Goal: Book appointment/travel/reservation

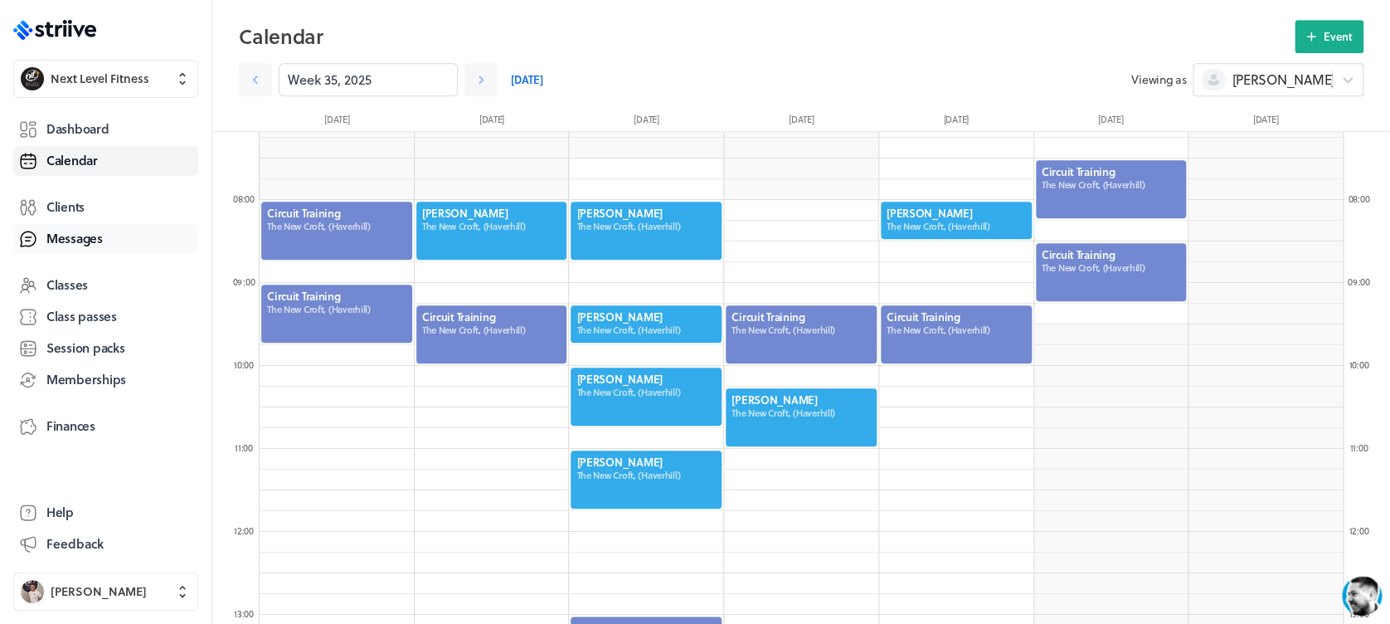
scroll to position [1990, 1083]
click at [80, 214] on span "Clients" at bounding box center [65, 206] width 38 height 17
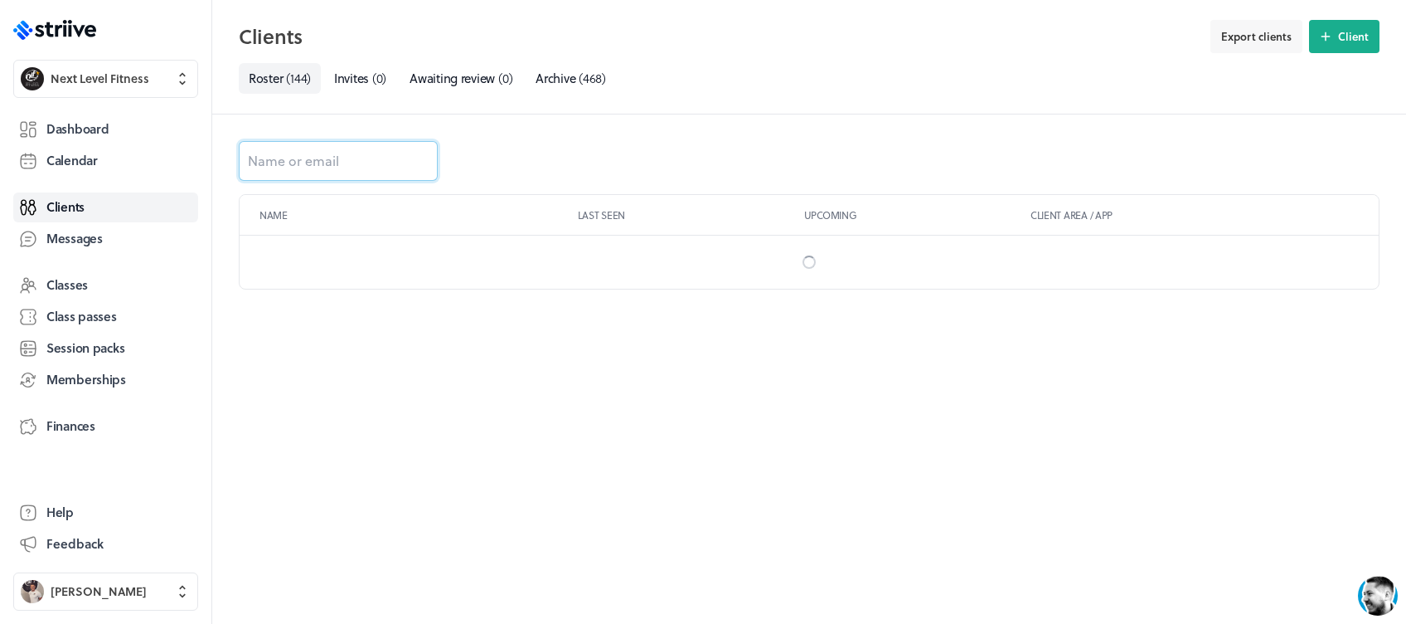
click at [364, 166] on input at bounding box center [338, 161] width 199 height 40
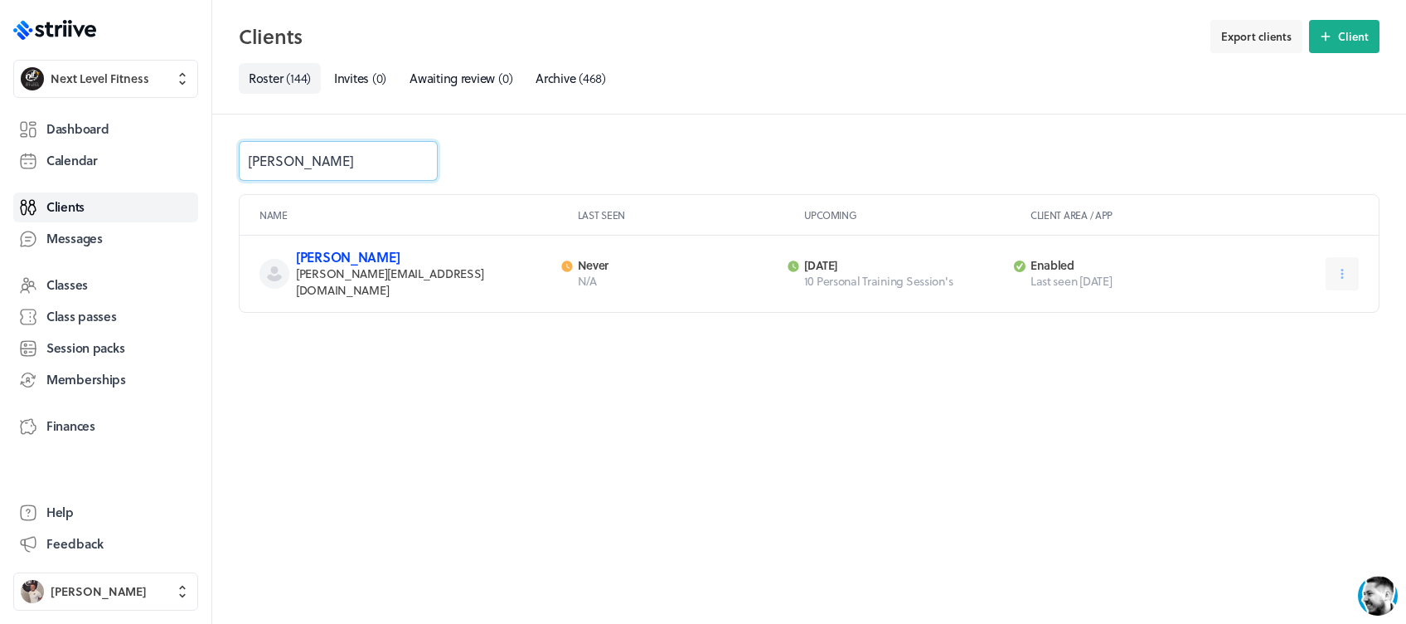
type input "[PERSON_NAME]"
click at [340, 256] on link "[PERSON_NAME]" at bounding box center [348, 256] width 104 height 19
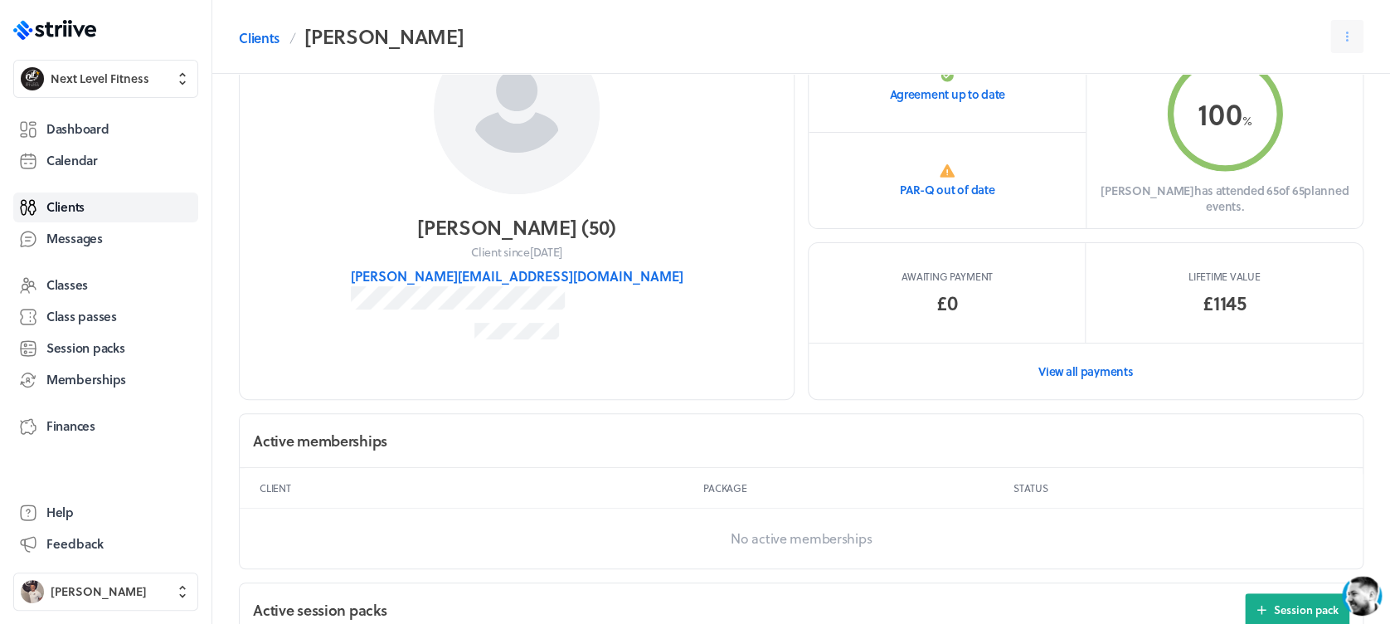
scroll to position [68, 0]
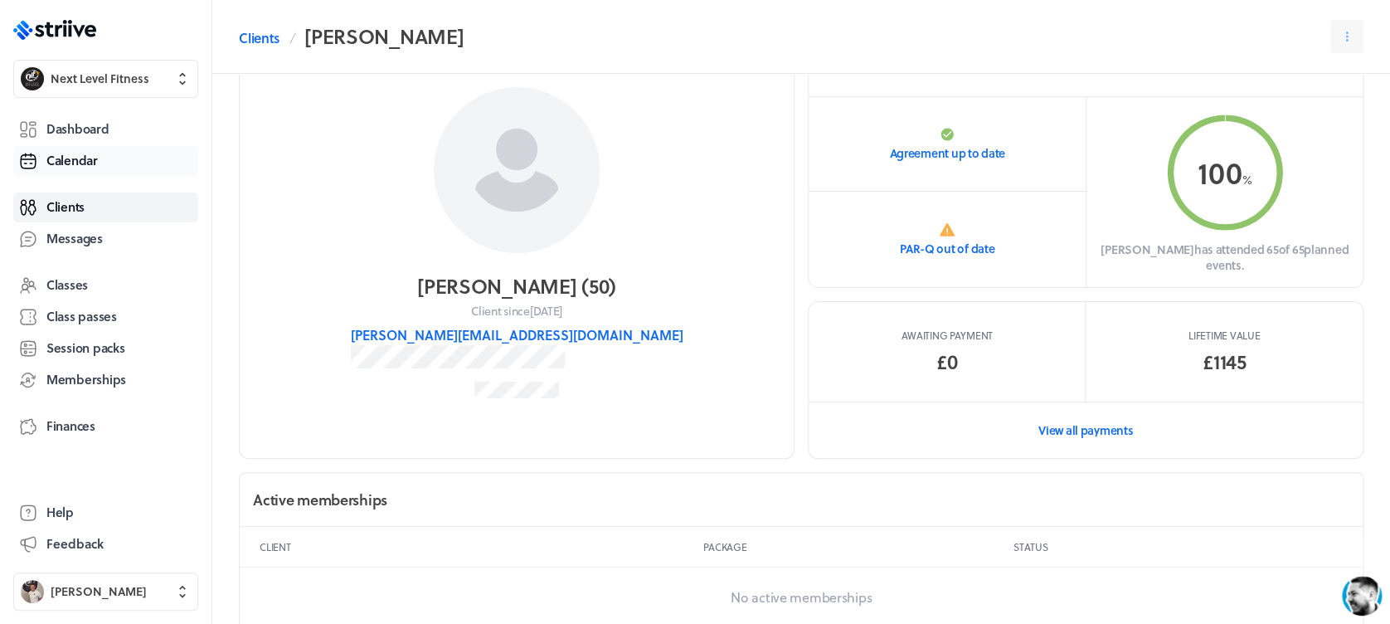
click at [56, 168] on span "Calendar" at bounding box center [71, 160] width 51 height 17
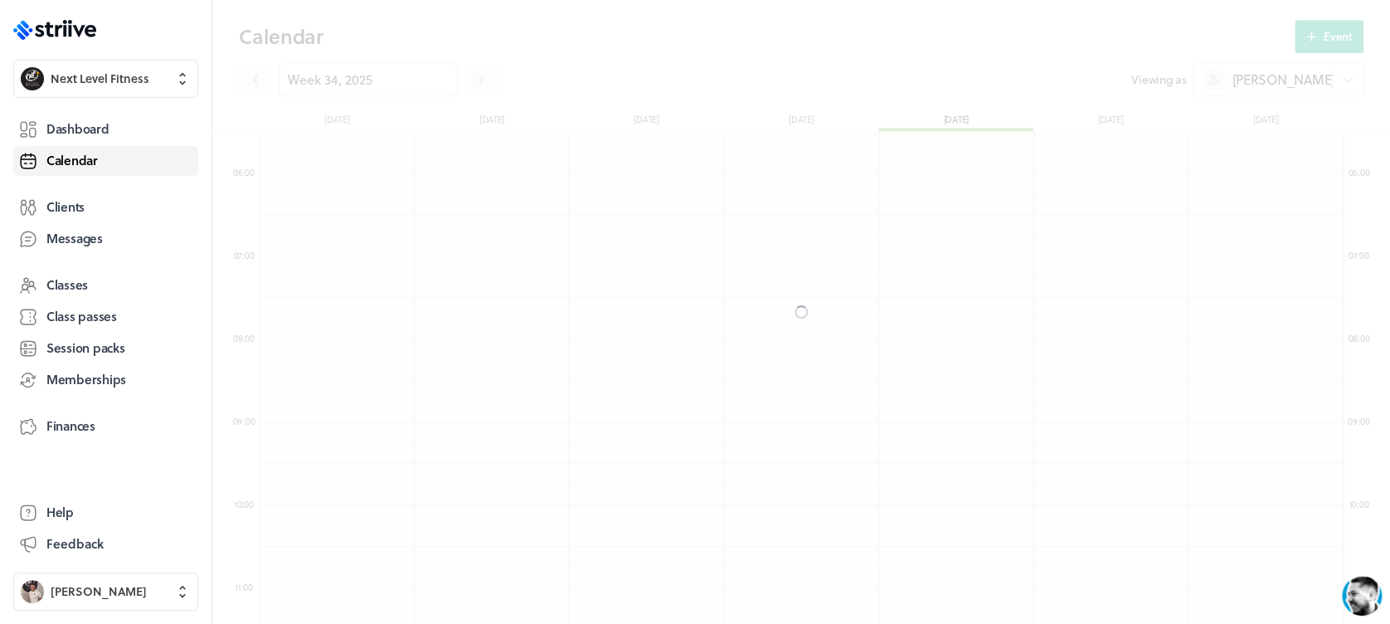
scroll to position [1990, 1083]
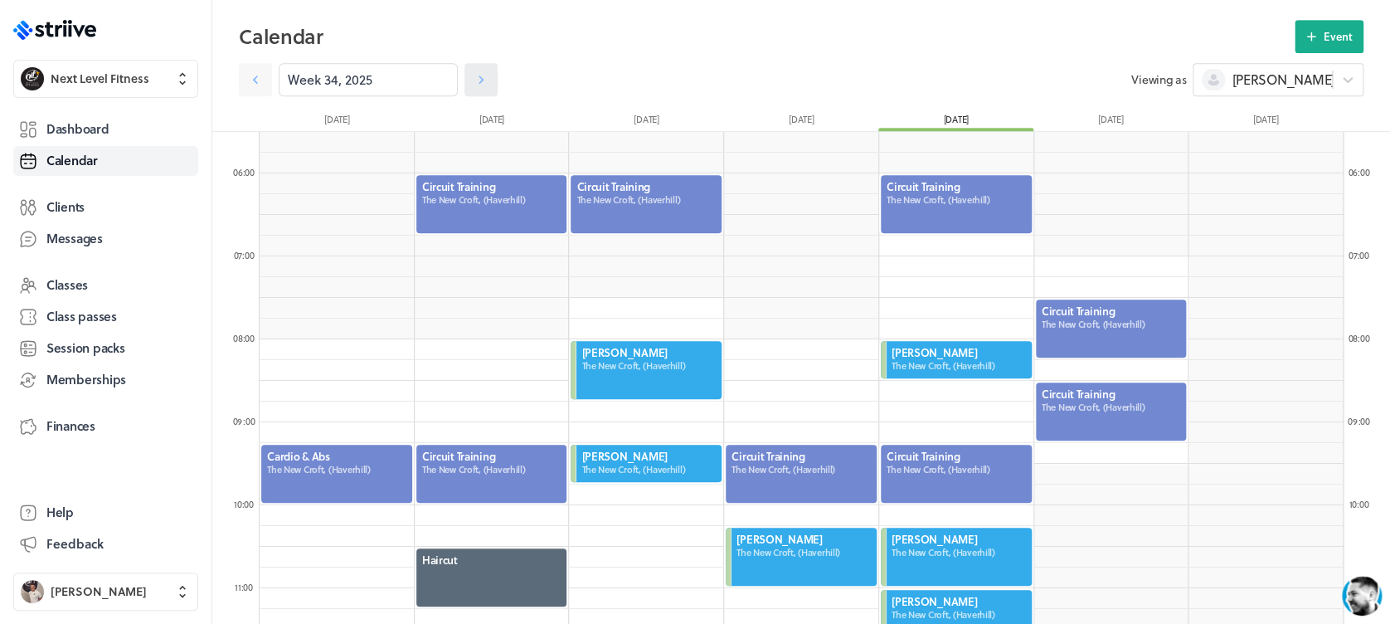
click at [473, 78] on icon at bounding box center [481, 79] width 17 height 17
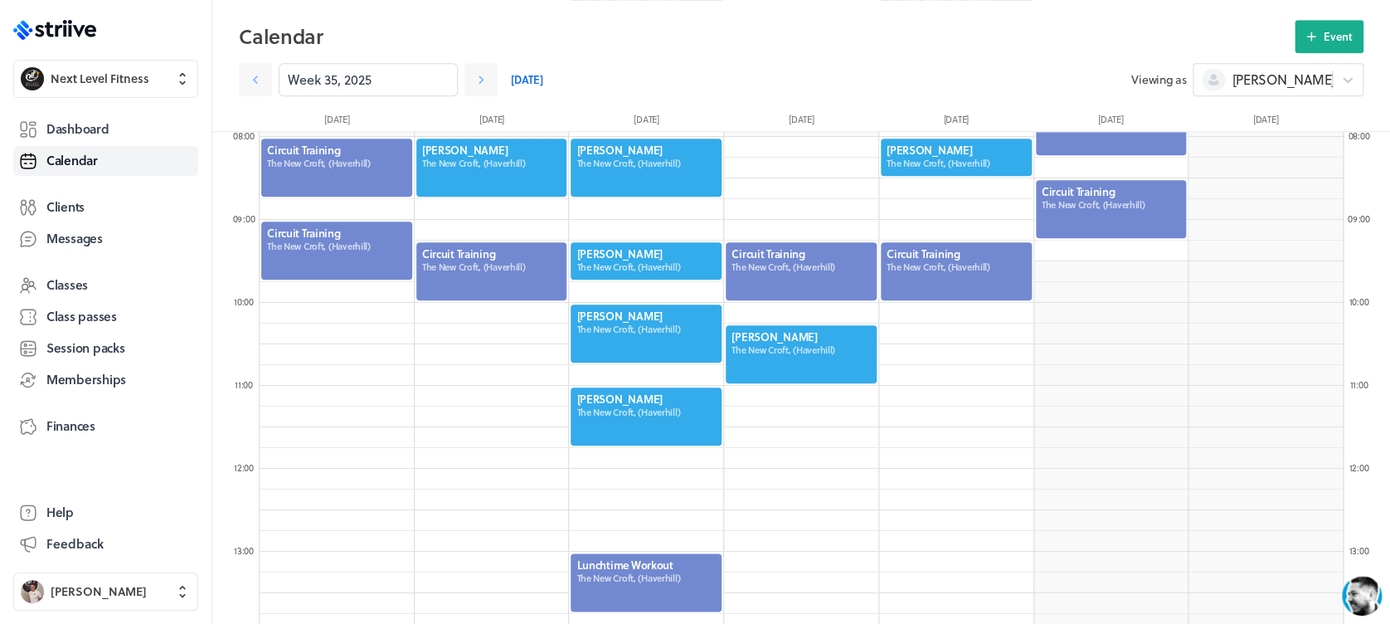
scroll to position [667, 0]
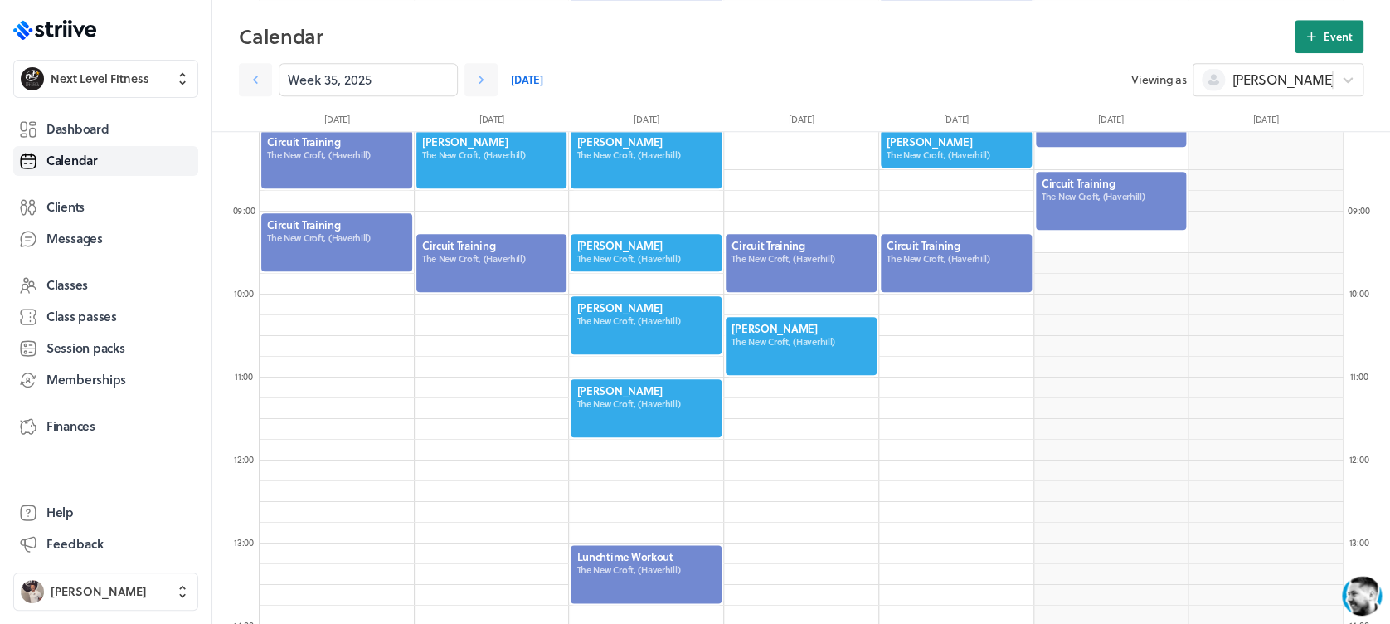
click at [1348, 27] on button "Event" at bounding box center [1328, 36] width 69 height 33
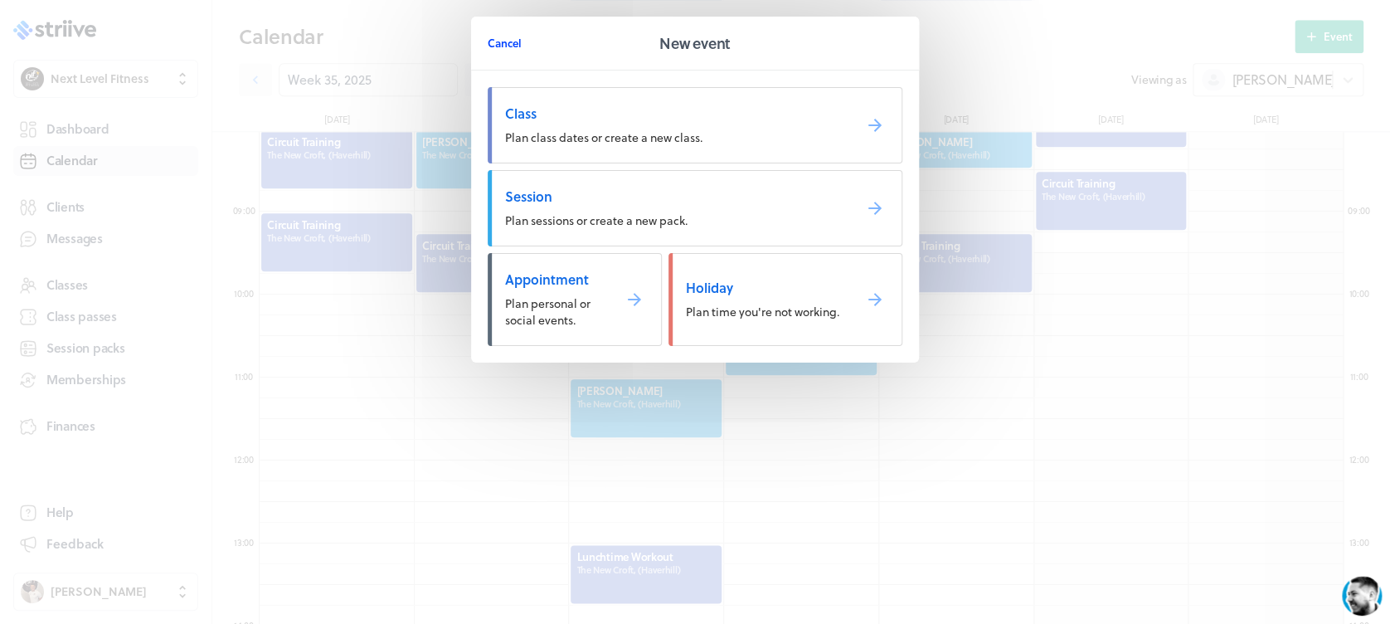
click at [512, 40] on span "Cancel" at bounding box center [505, 43] width 34 height 15
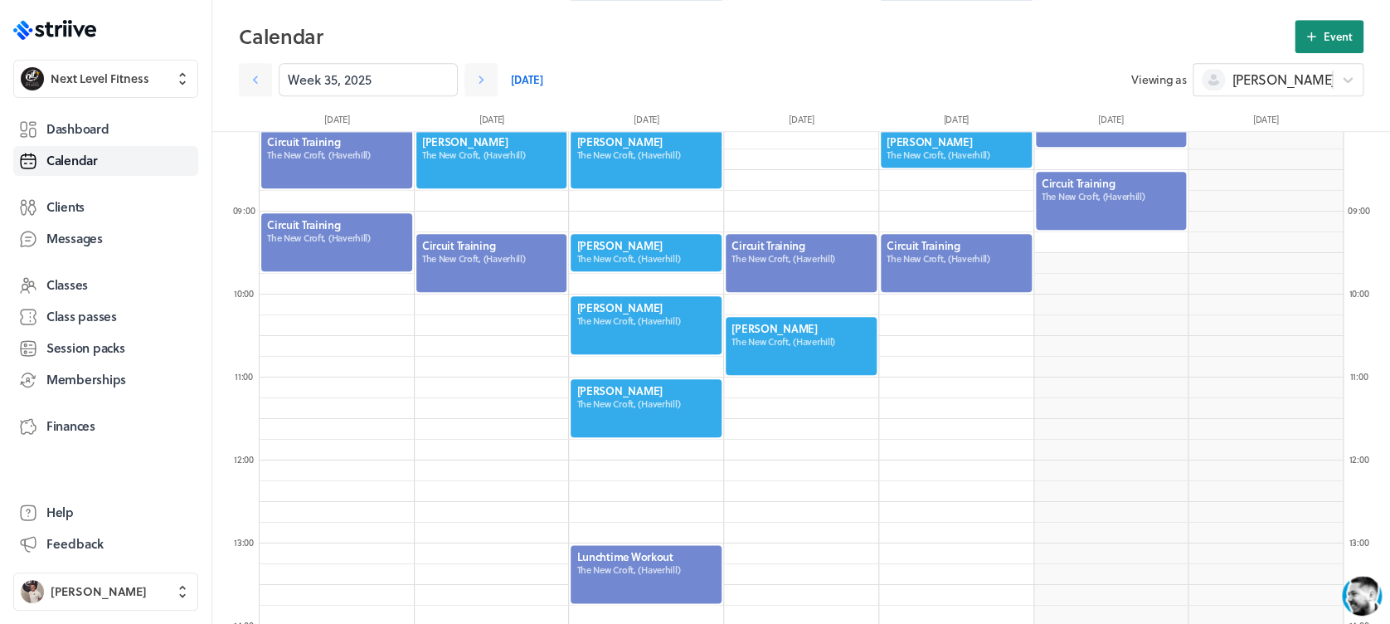
click at [1322, 46] on button "Event" at bounding box center [1328, 36] width 69 height 33
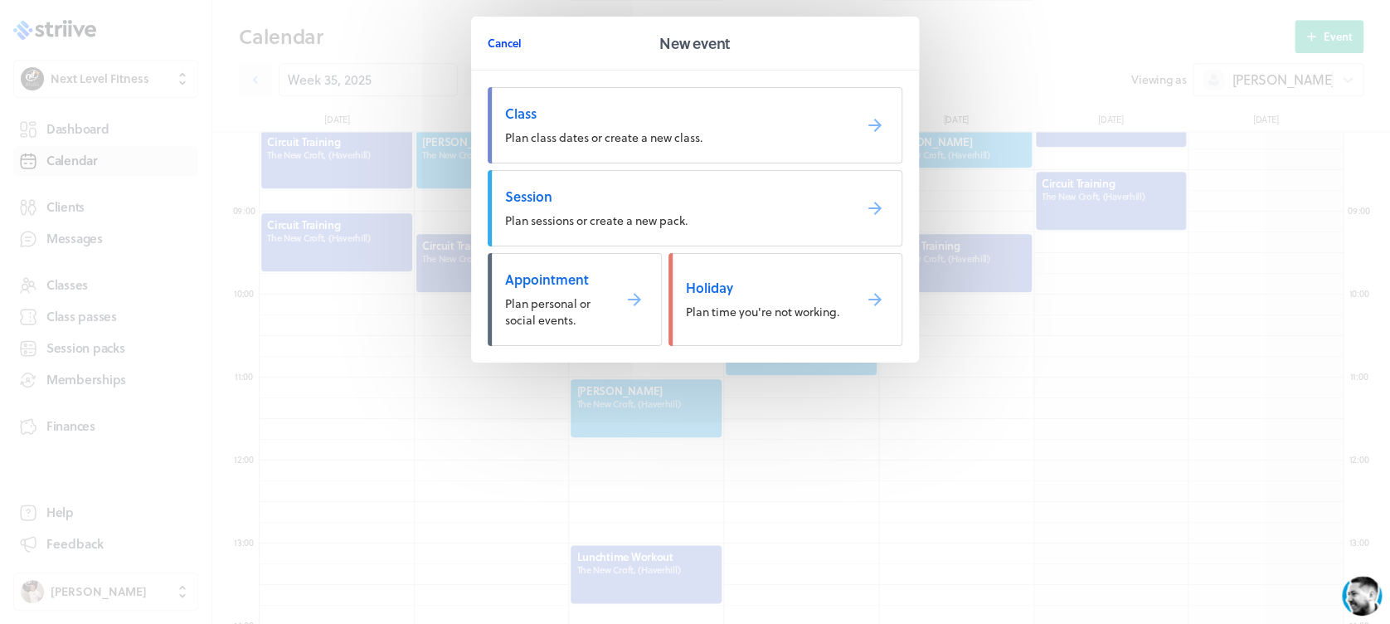
click at [516, 37] on span "Cancel" at bounding box center [505, 43] width 34 height 15
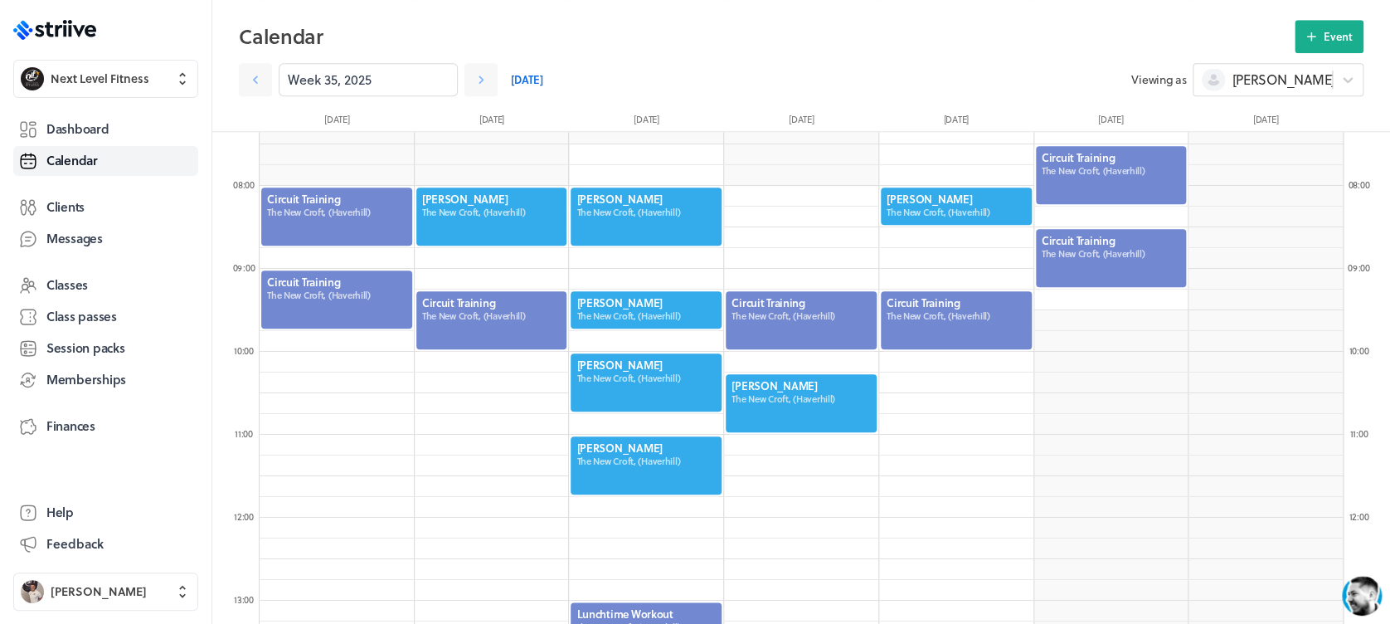
scroll to position [571, 0]
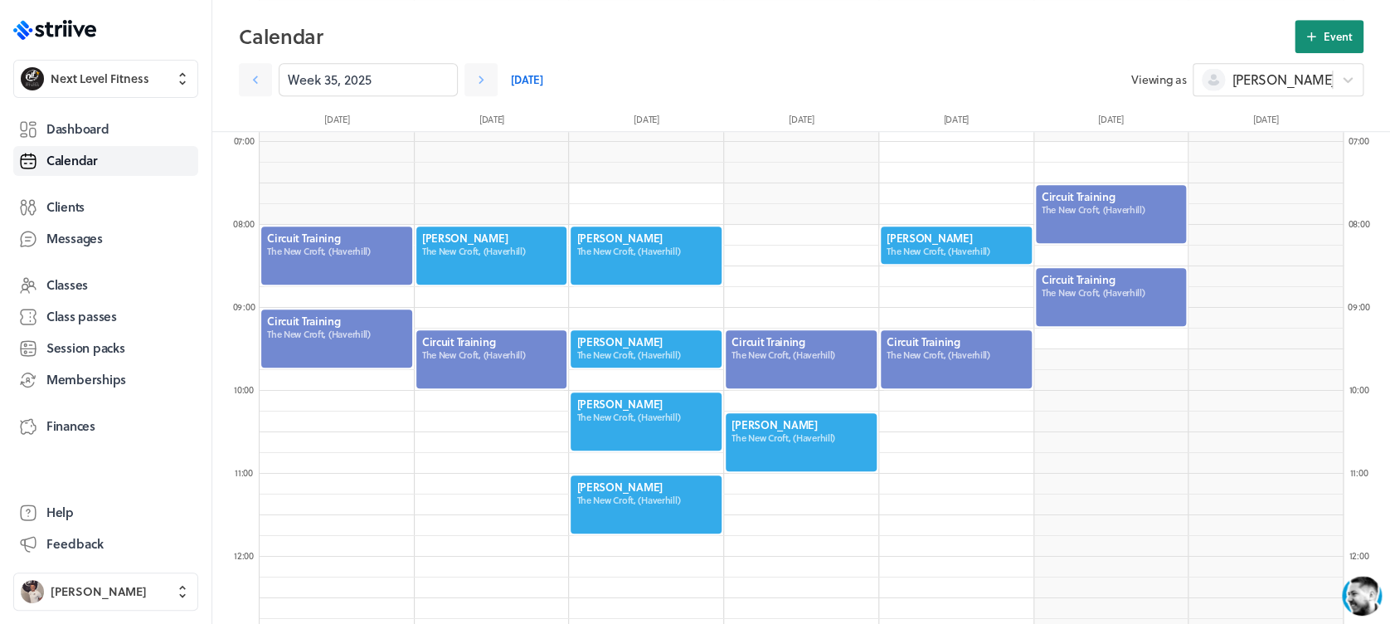
click at [1318, 50] on button "Event" at bounding box center [1328, 36] width 69 height 33
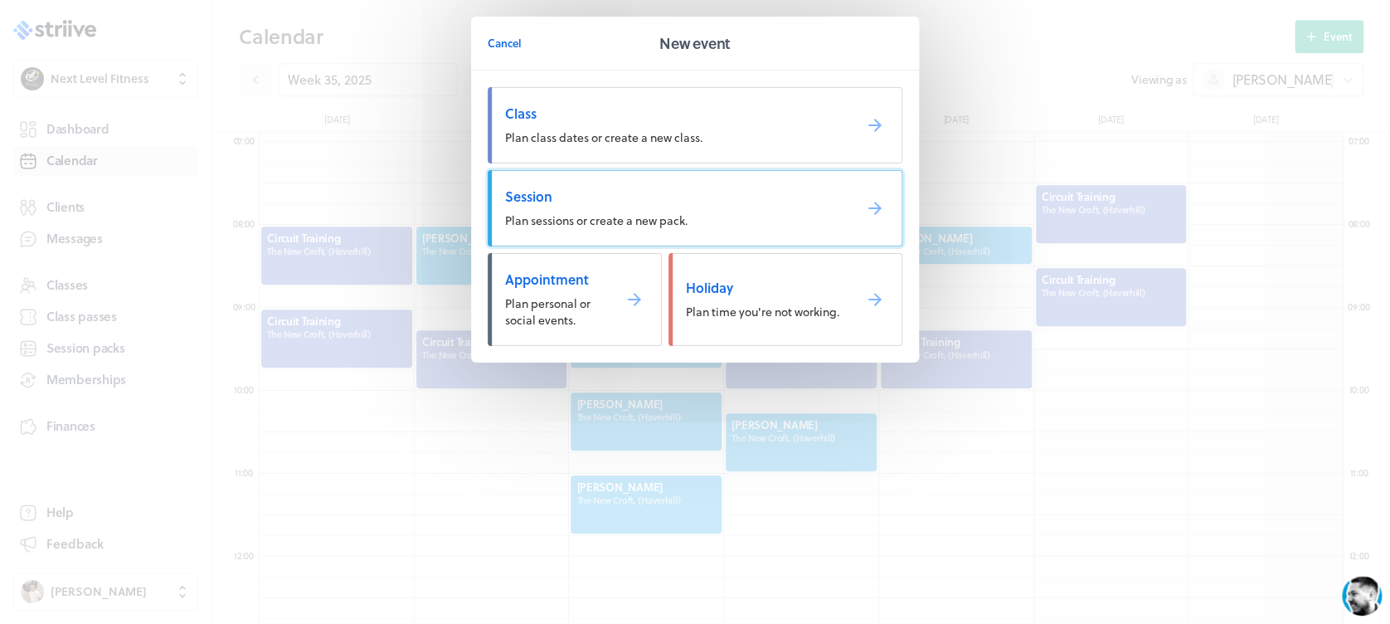
click at [774, 182] on link "Session Plan sessions or create a new pack." at bounding box center [695, 208] width 415 height 76
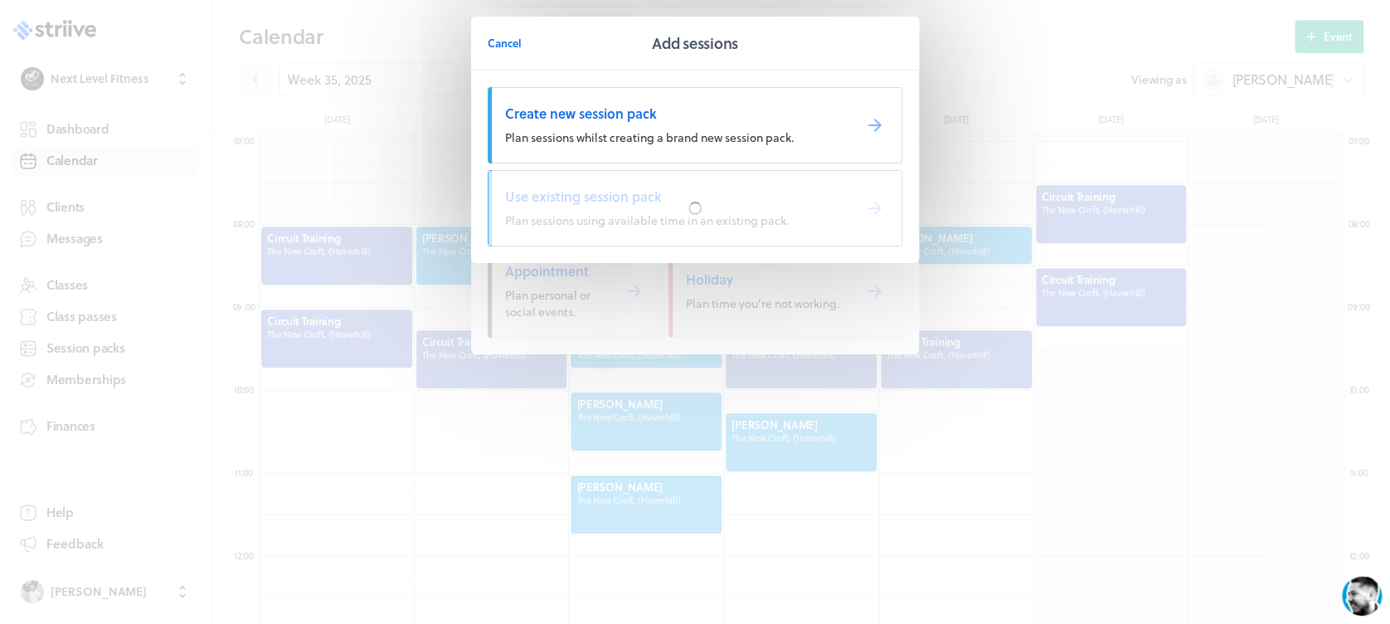
click at [774, 182] on div at bounding box center [694, 208] width 413 height 75
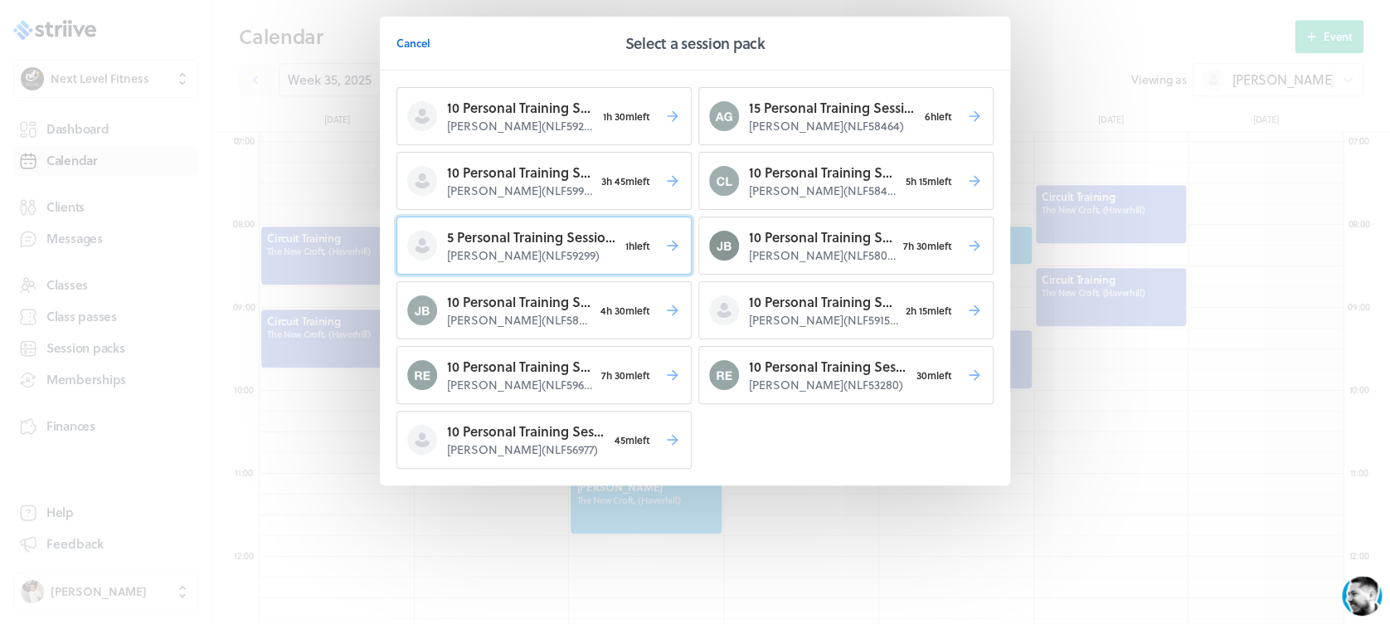
click at [624, 239] on span "1h left" at bounding box center [638, 245] width 40 height 23
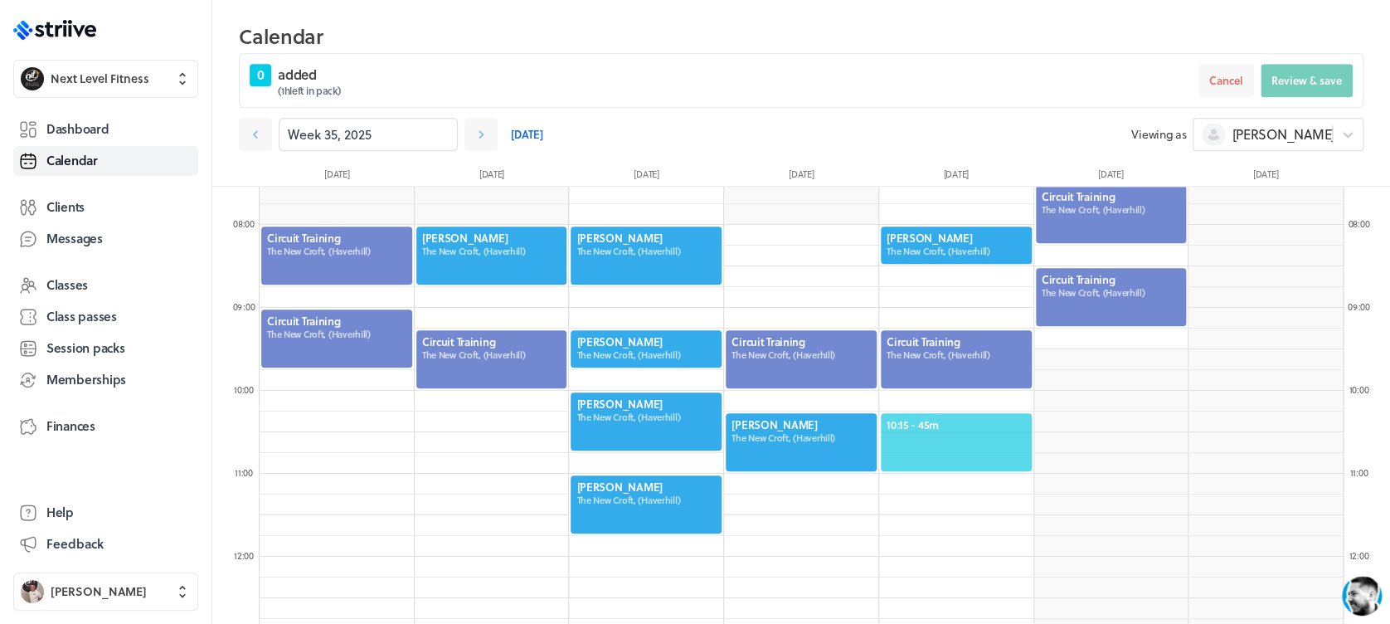
click at [929, 428] on span "10:15 - 45m" at bounding box center [955, 424] width 139 height 15
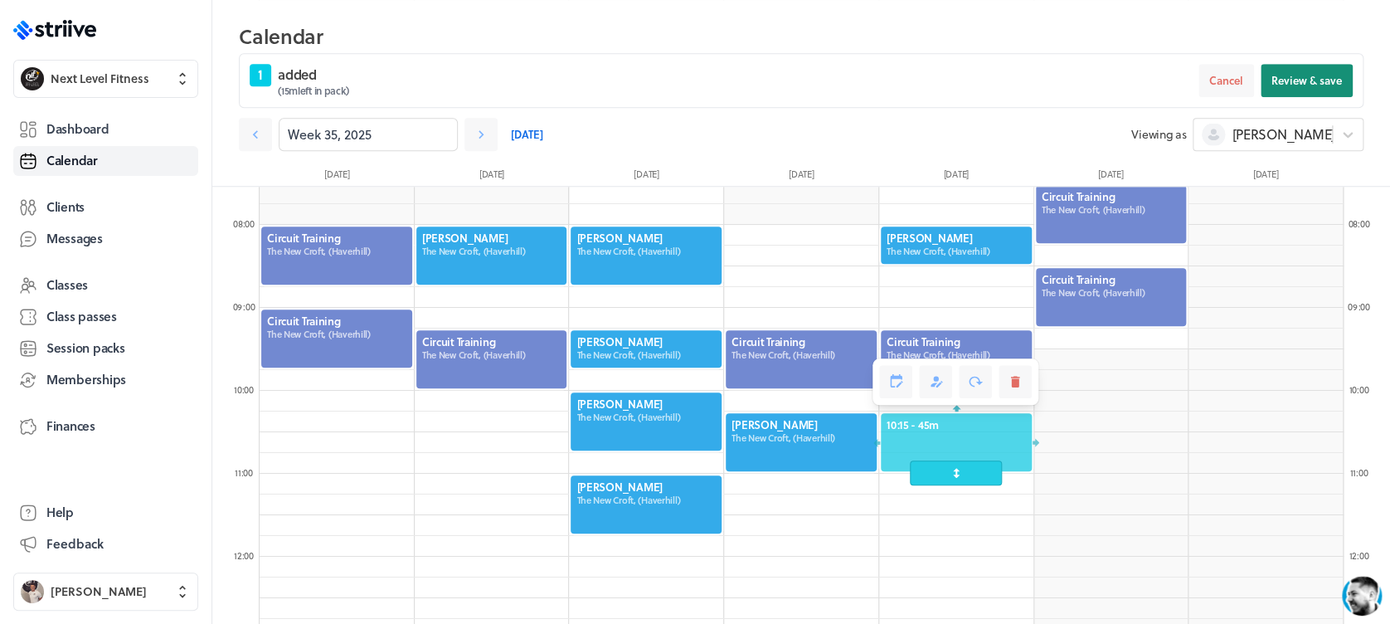
click at [1293, 75] on span "Review & save" at bounding box center [1306, 80] width 70 height 15
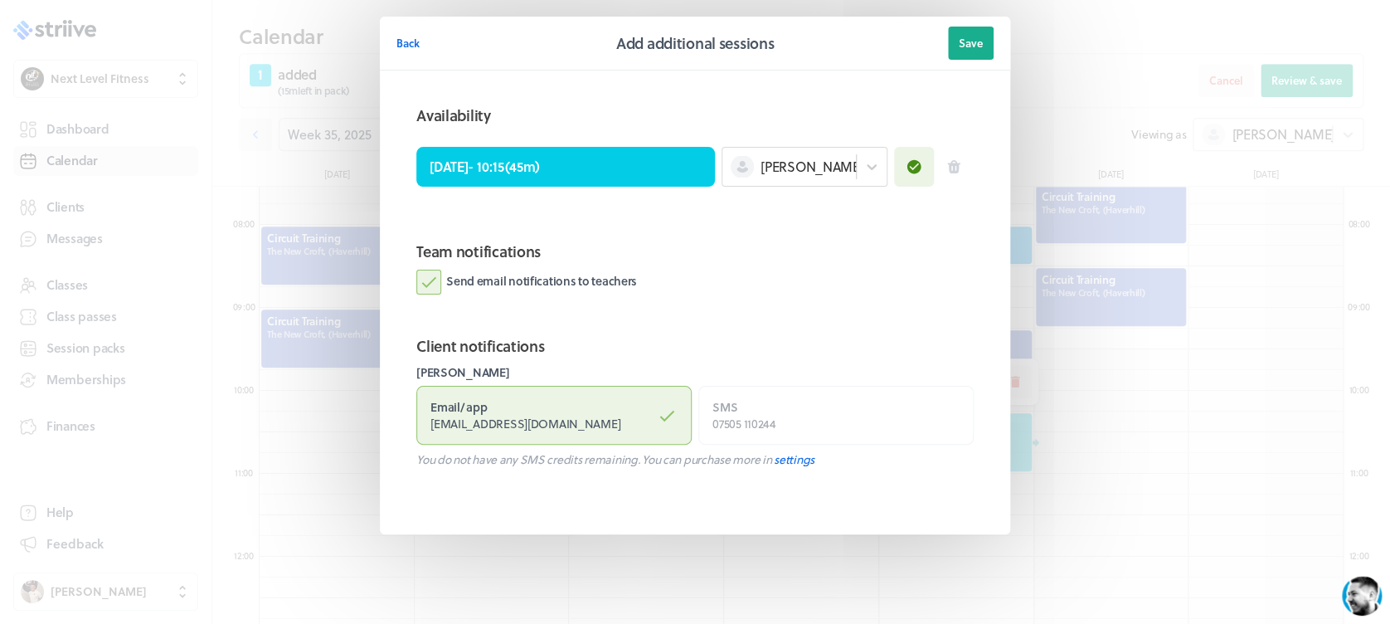
drag, startPoint x: 431, startPoint y: 290, endPoint x: 675, endPoint y: 212, distance: 256.0
click at [431, 289] on label "Send email notifications to teachers" at bounding box center [526, 282] width 221 height 25
click at [0, 0] on input "Send email notifications to teachers" at bounding box center [0, 0] width 0 height 0
click at [969, 54] on button "Save" at bounding box center [971, 43] width 46 height 33
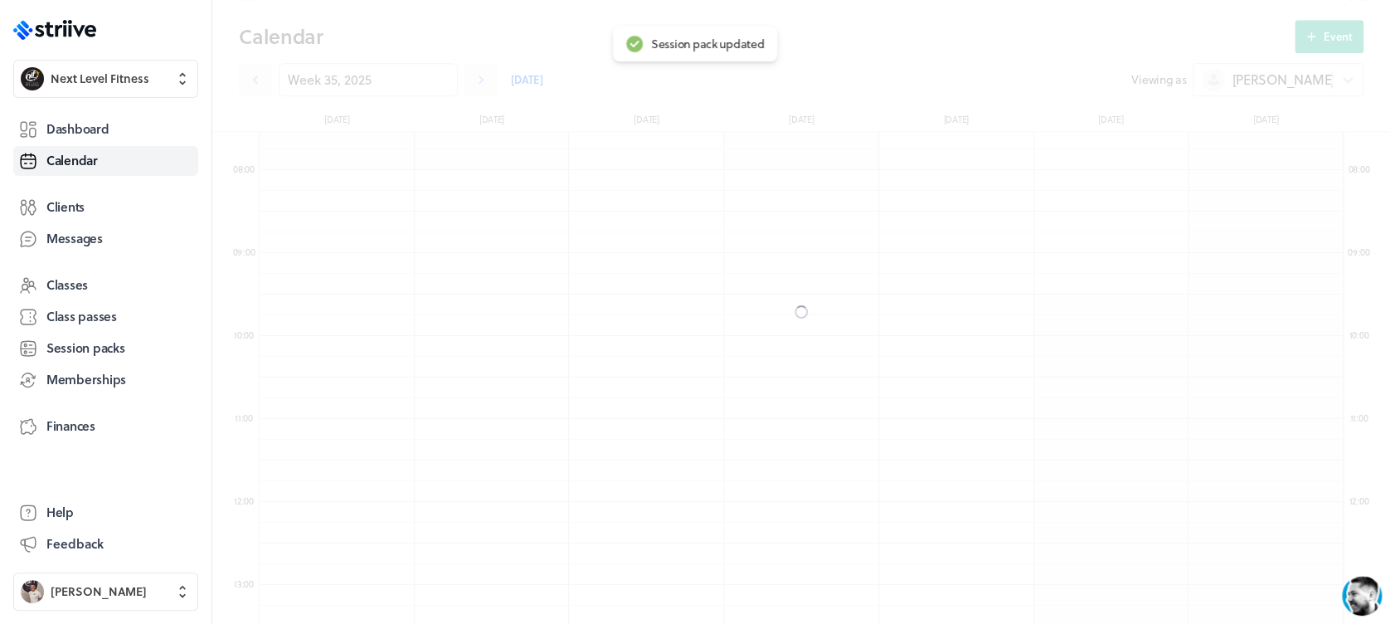
scroll to position [571, 0]
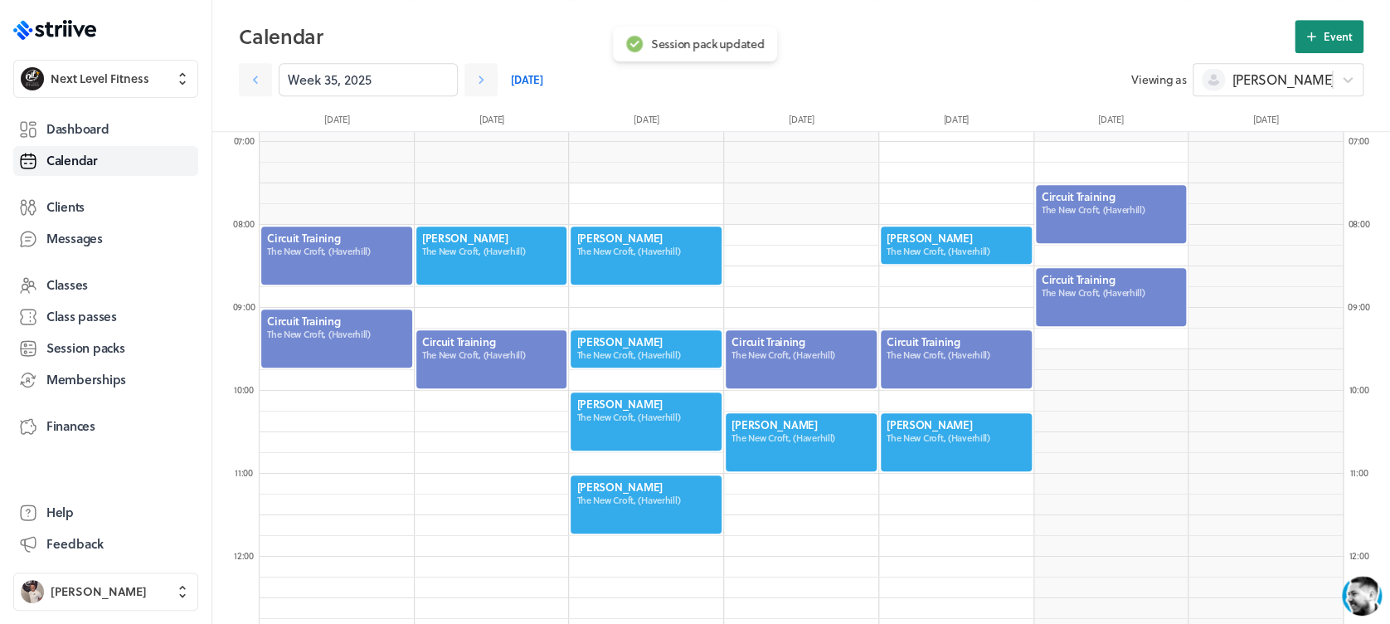
click at [1339, 27] on button "Event" at bounding box center [1328, 36] width 69 height 33
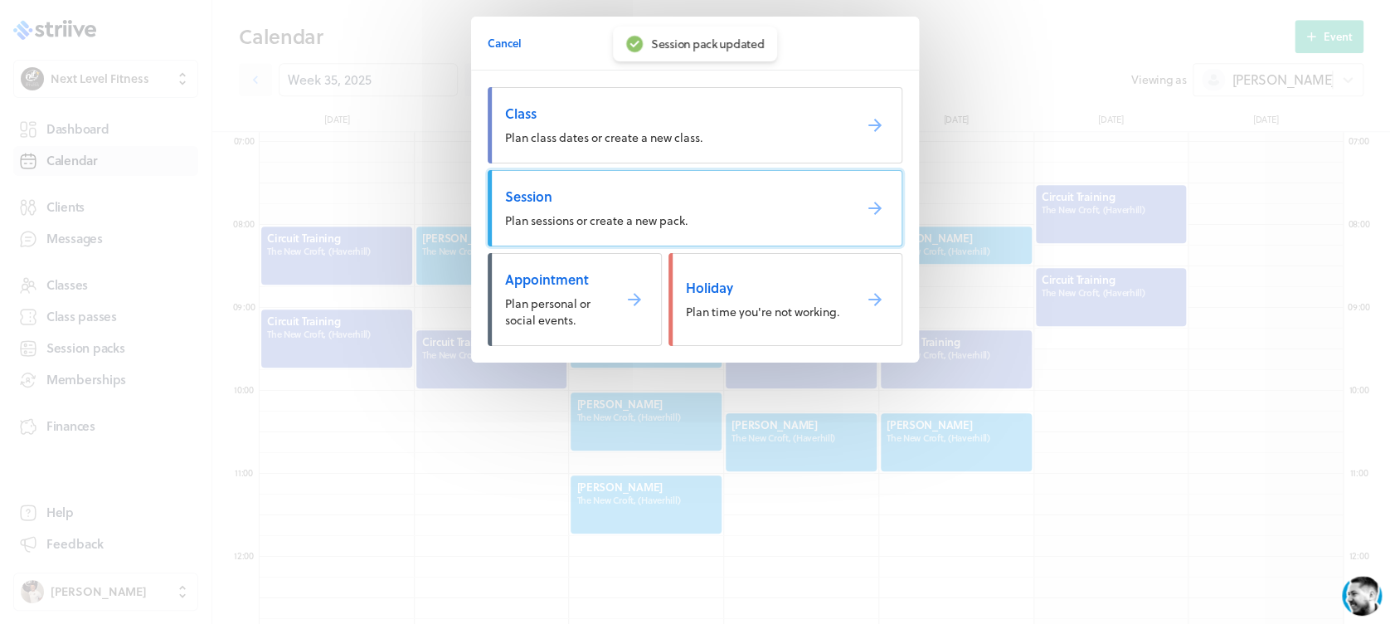
click at [547, 202] on span "Session" at bounding box center [672, 196] width 334 height 18
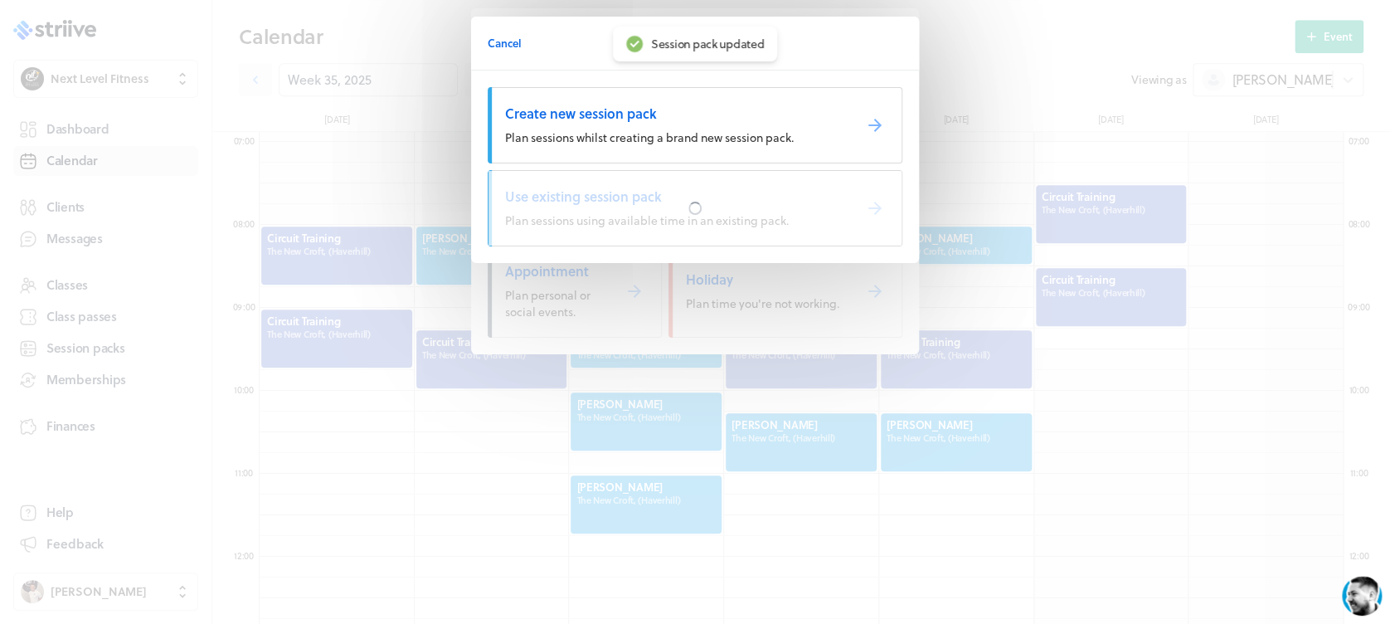
click at [547, 202] on div at bounding box center [694, 208] width 413 height 75
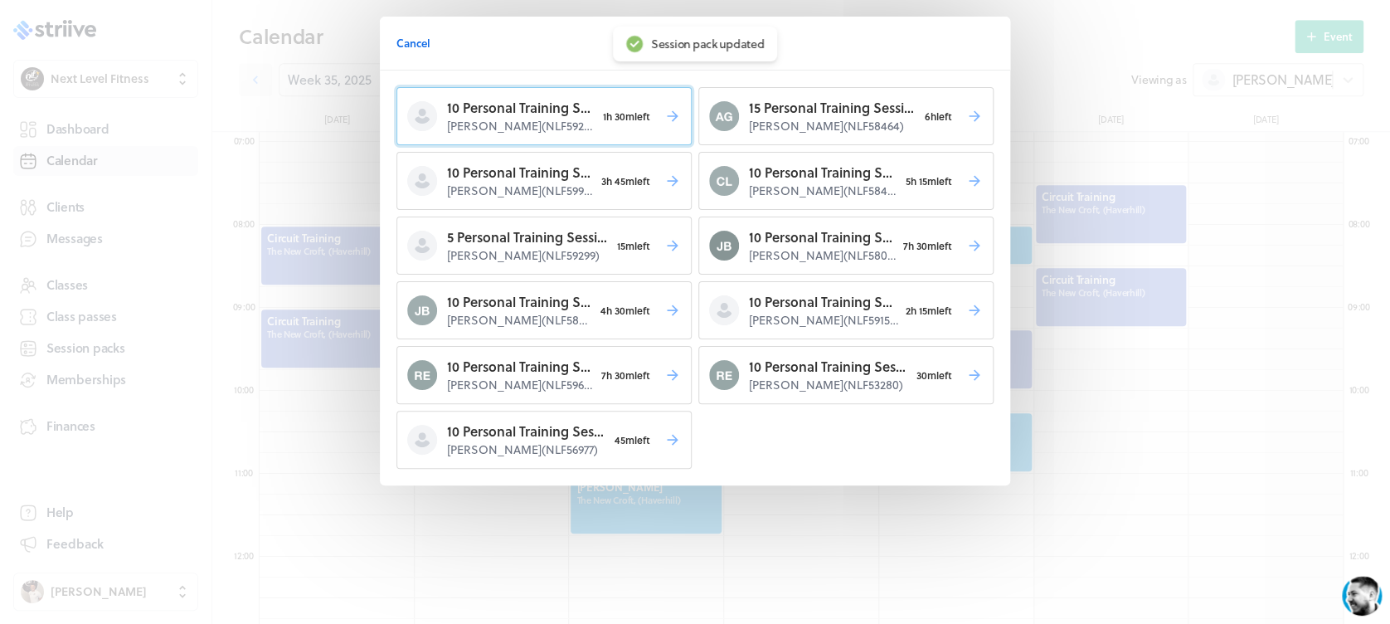
click at [522, 120] on p "[PERSON_NAME] ( NLF59289 )" at bounding box center [521, 126] width 148 height 17
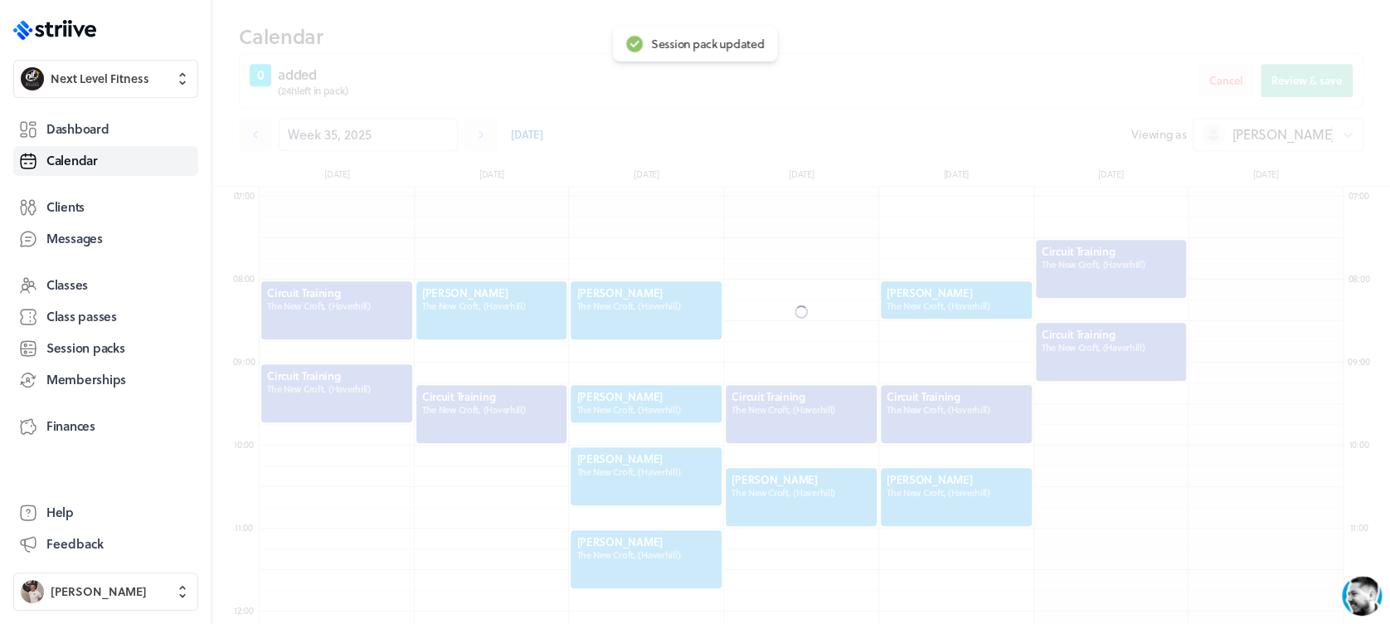
scroll to position [625, 0]
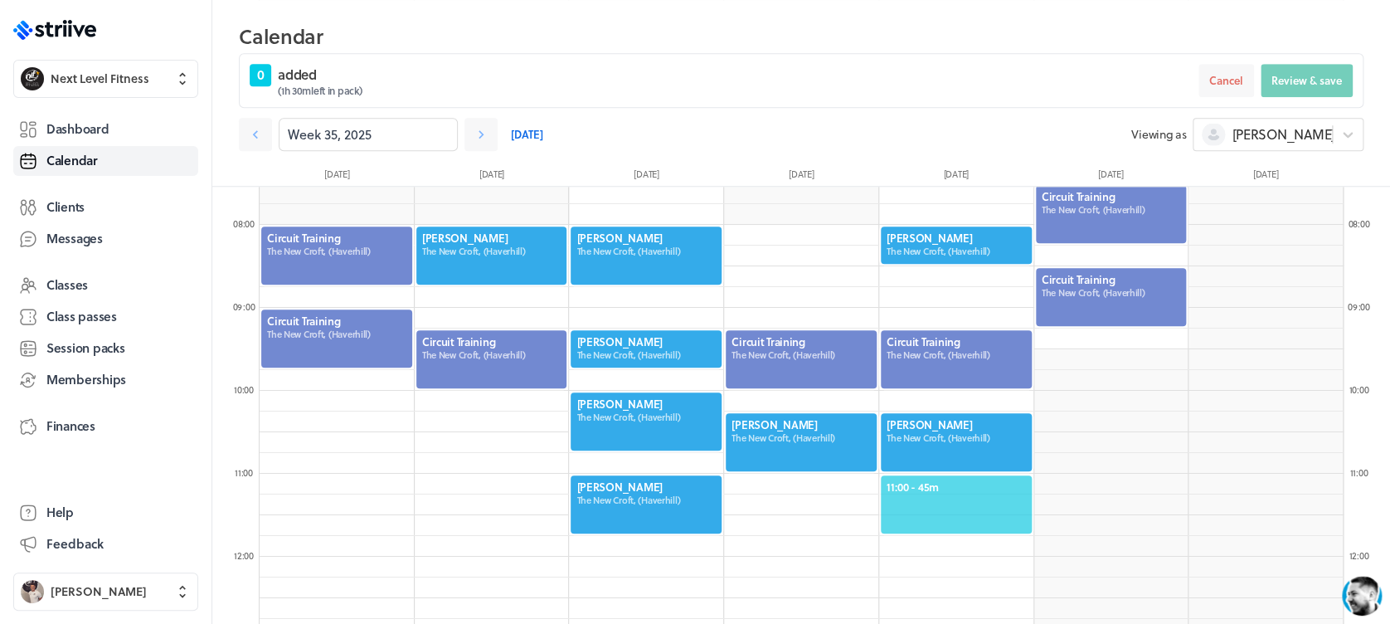
click at [921, 479] on span "11:00 - 45m" at bounding box center [955, 486] width 139 height 15
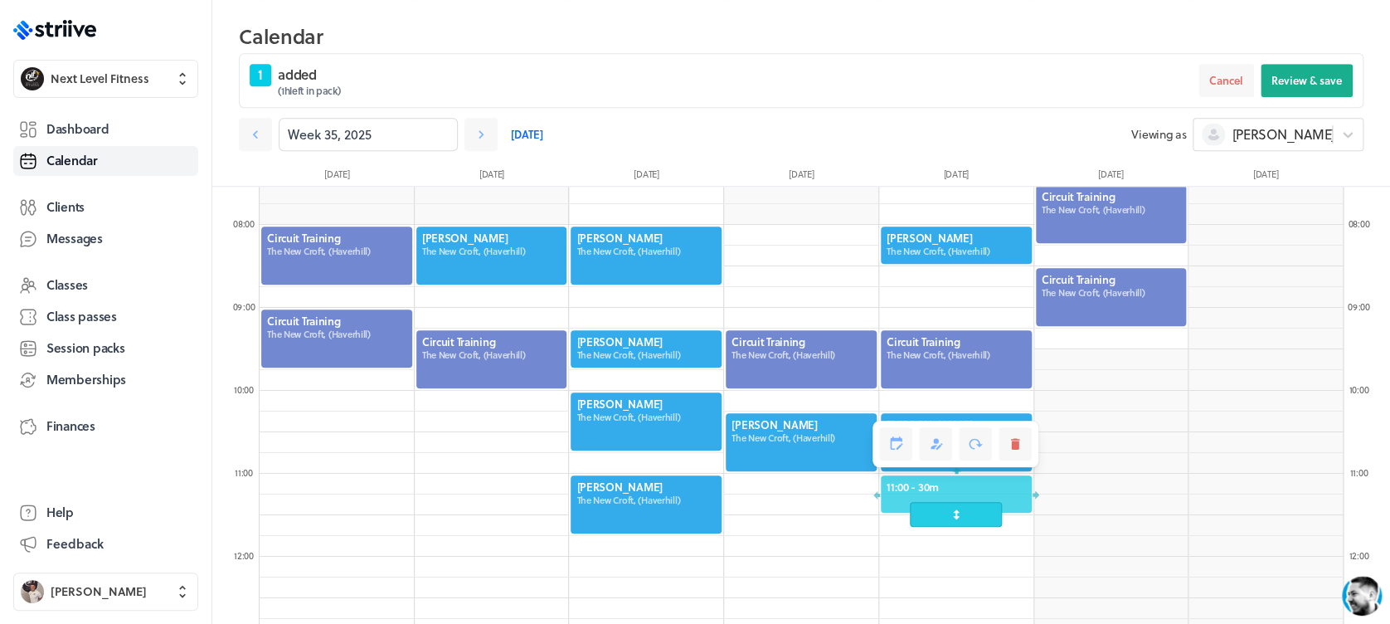
drag, startPoint x: 935, startPoint y: 531, endPoint x: 935, endPoint y: 520, distance: 10.8
click at [935, 520] on span at bounding box center [956, 514] width 92 height 25
click at [1314, 74] on span "Review & save" at bounding box center [1306, 80] width 70 height 15
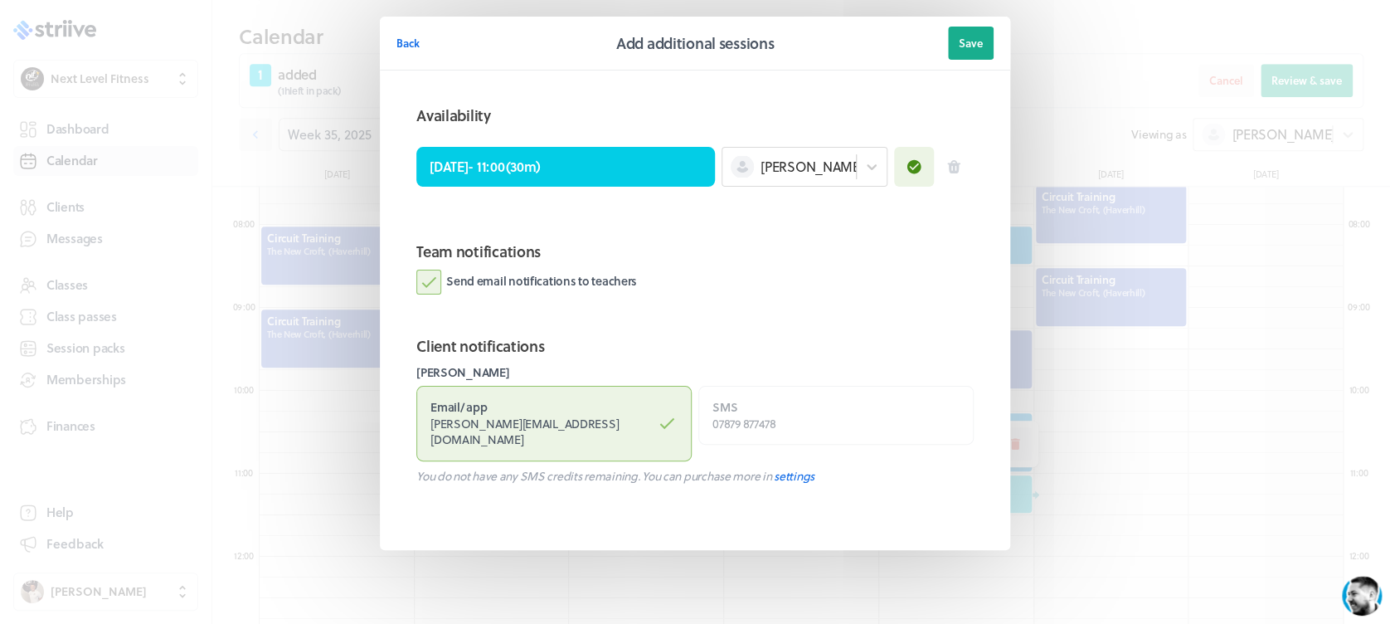
click at [438, 276] on label "Send email notifications to teachers" at bounding box center [526, 282] width 221 height 25
click at [0, 0] on input "Send email notifications to teachers" at bounding box center [0, 0] width 0 height 0
click at [988, 55] on button "Save" at bounding box center [971, 43] width 46 height 33
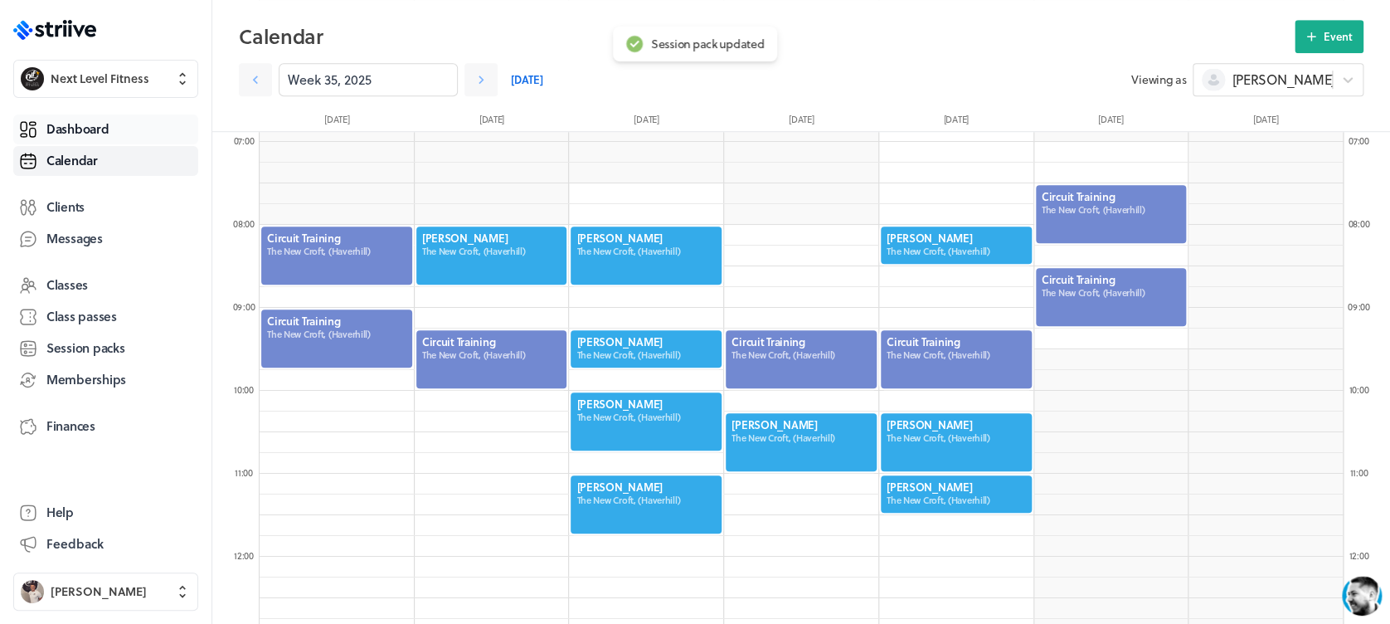
click at [75, 130] on span "Dashboard" at bounding box center [77, 128] width 62 height 17
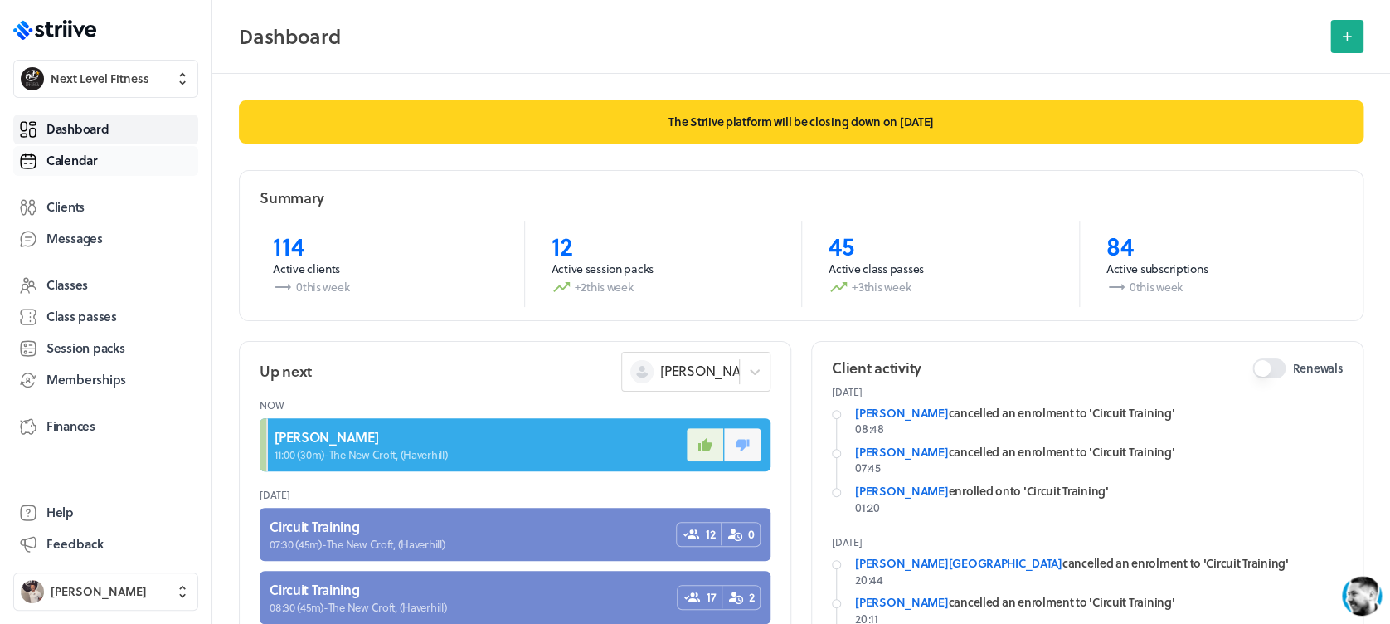
click at [106, 164] on link "Calendar" at bounding box center [105, 161] width 185 height 30
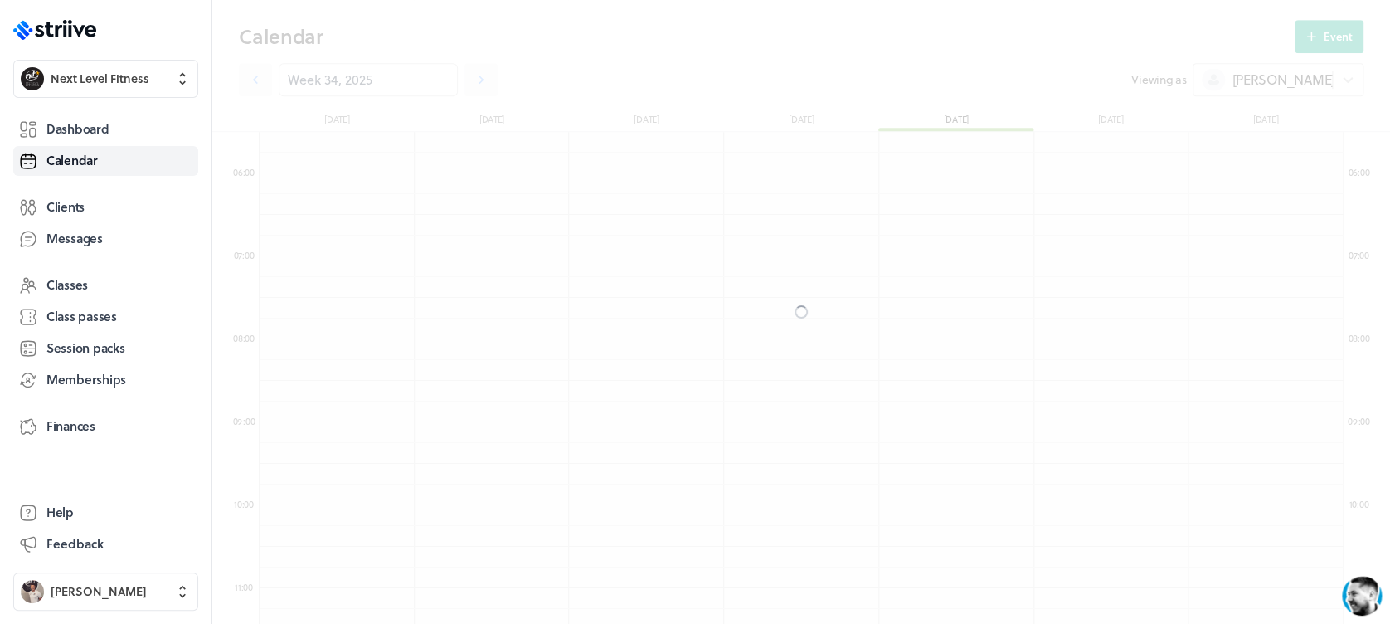
scroll to position [1990, 1083]
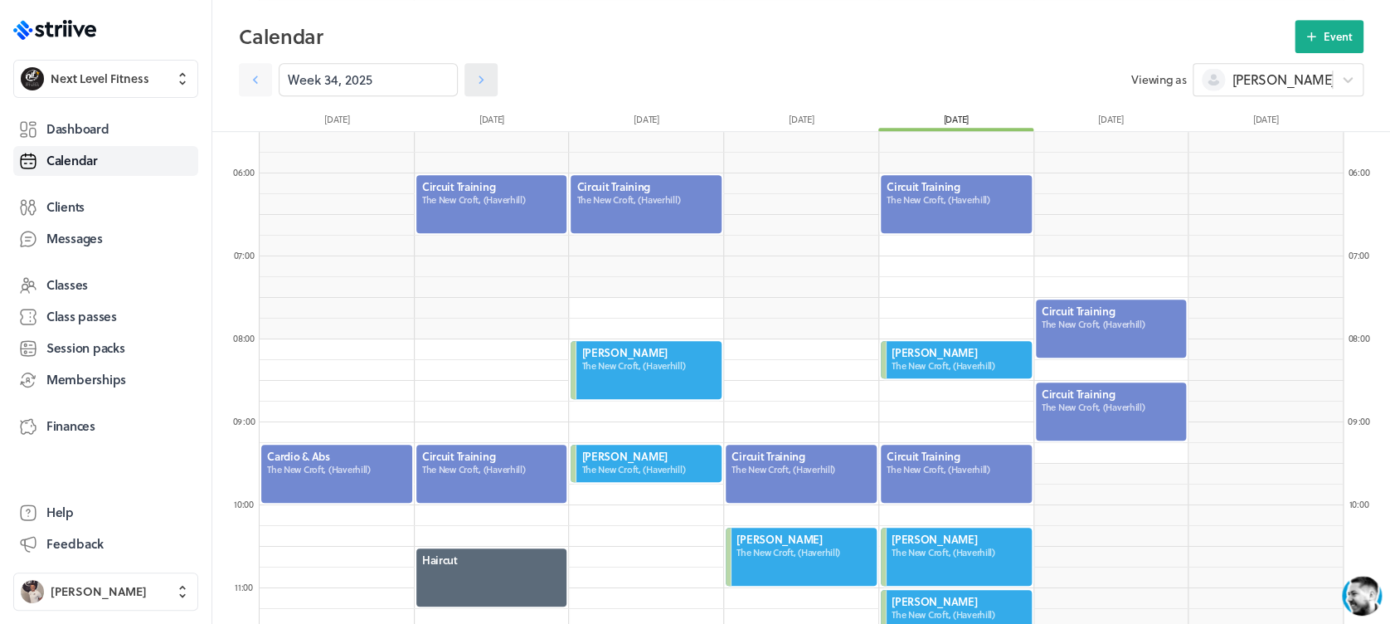
click at [464, 80] on link at bounding box center [480, 79] width 33 height 33
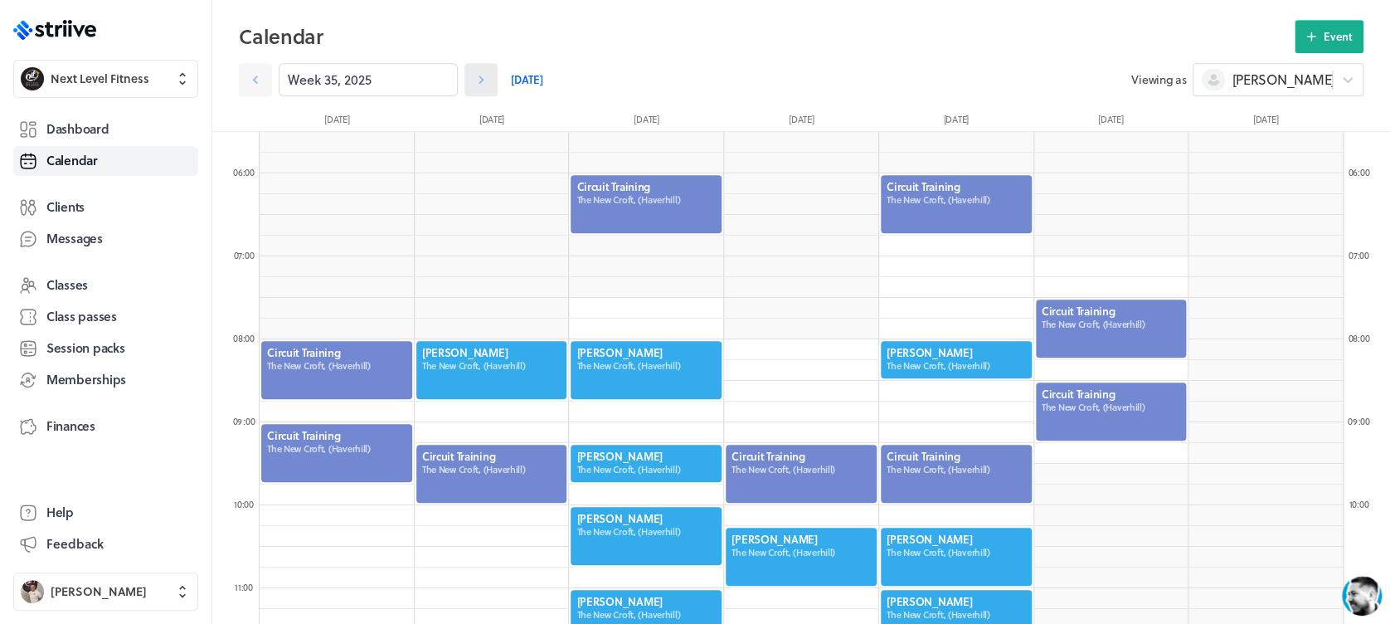
click at [473, 81] on icon at bounding box center [481, 79] width 17 height 17
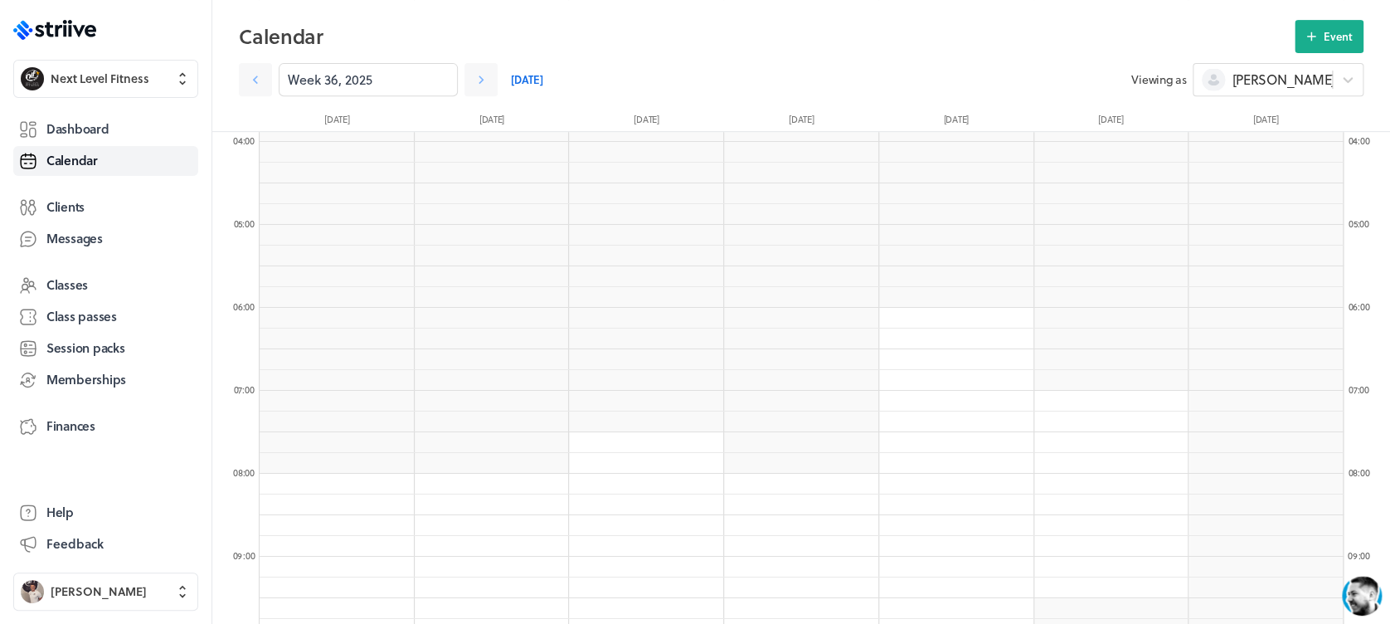
scroll to position [415, 0]
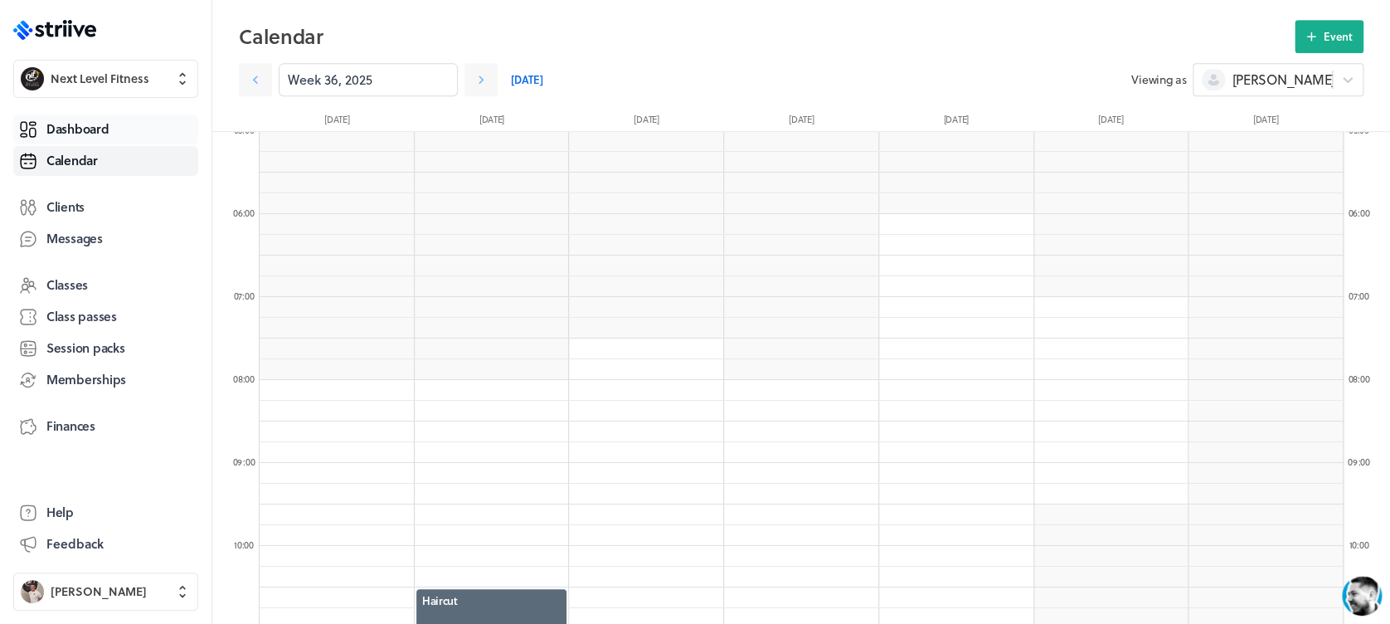
click at [97, 129] on span "Dashboard" at bounding box center [77, 128] width 62 height 17
